Goal: Information Seeking & Learning: Find specific fact

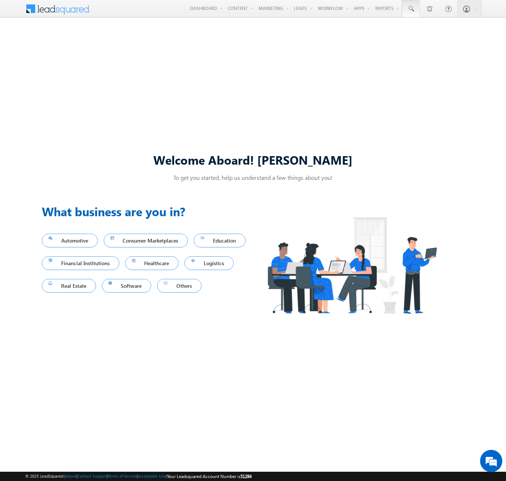
click at [411, 9] on span at bounding box center [410, 8] width 7 height 7
type input "8908875536"
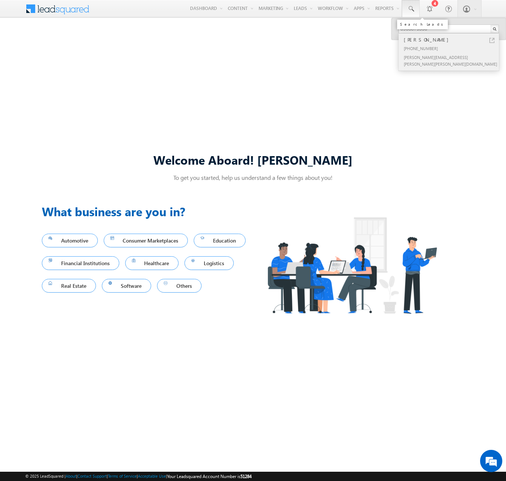
click at [452, 40] on div "[PERSON_NAME]" at bounding box center [452, 40] width 99 height 8
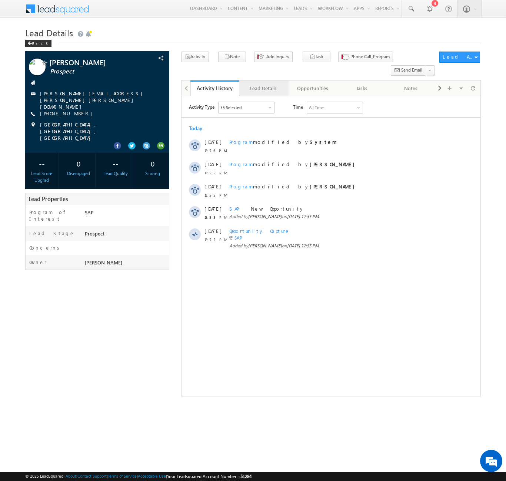
click at [264, 84] on div "Lead Details" at bounding box center [263, 88] width 36 height 9
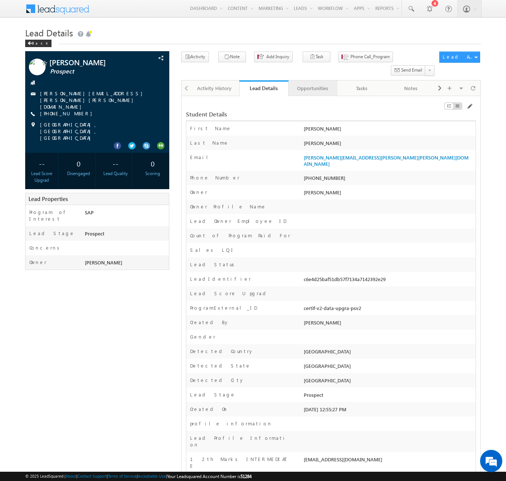
click at [313, 84] on div "Opportunities" at bounding box center [313, 88] width 36 height 9
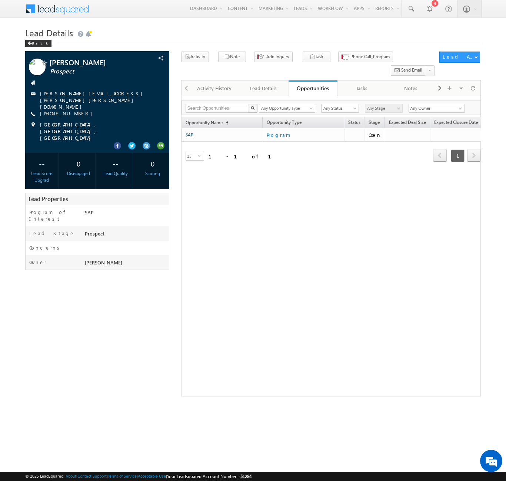
click at [189, 132] on link "SAP" at bounding box center [190, 135] width 8 height 6
